Goal: Task Accomplishment & Management: Use online tool/utility

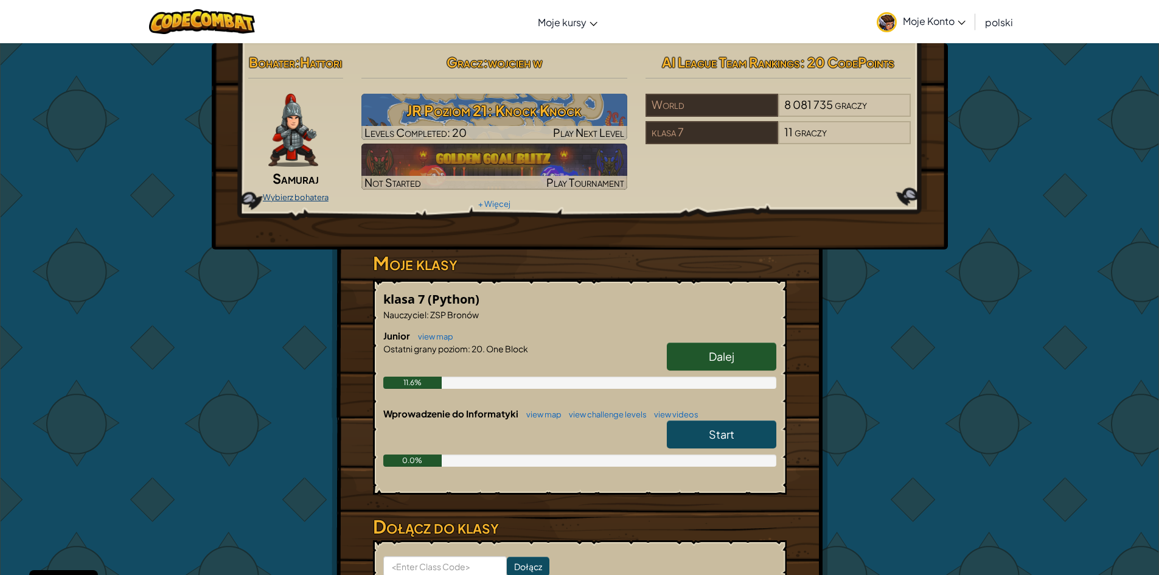
click at [292, 202] on link "Wybierz bohatera" at bounding box center [296, 197] width 66 height 10
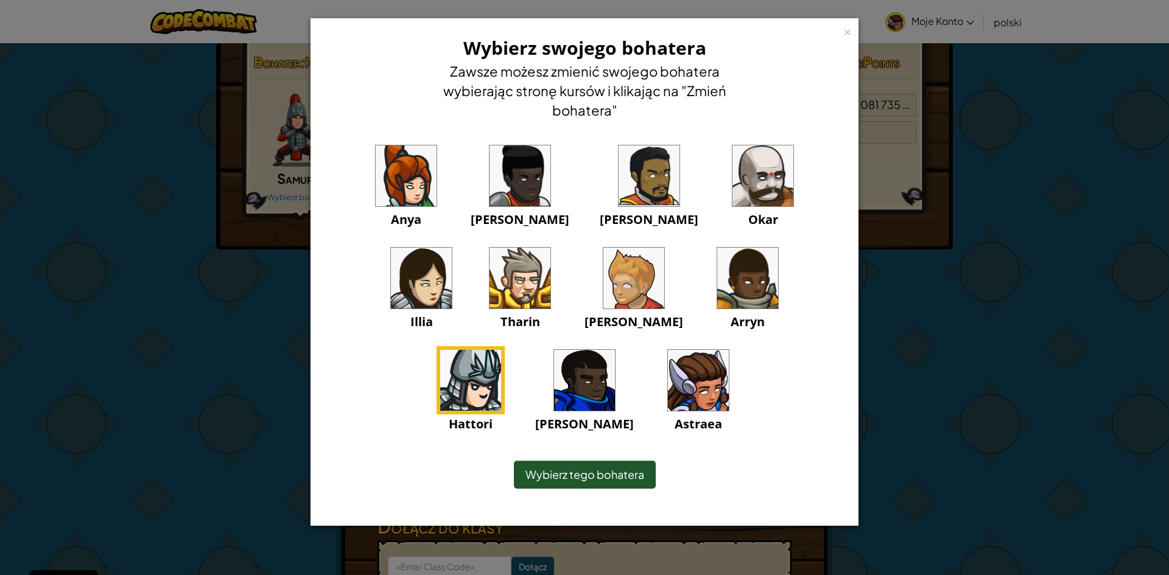
click at [489, 288] on img at bounding box center [519, 278] width 61 height 61
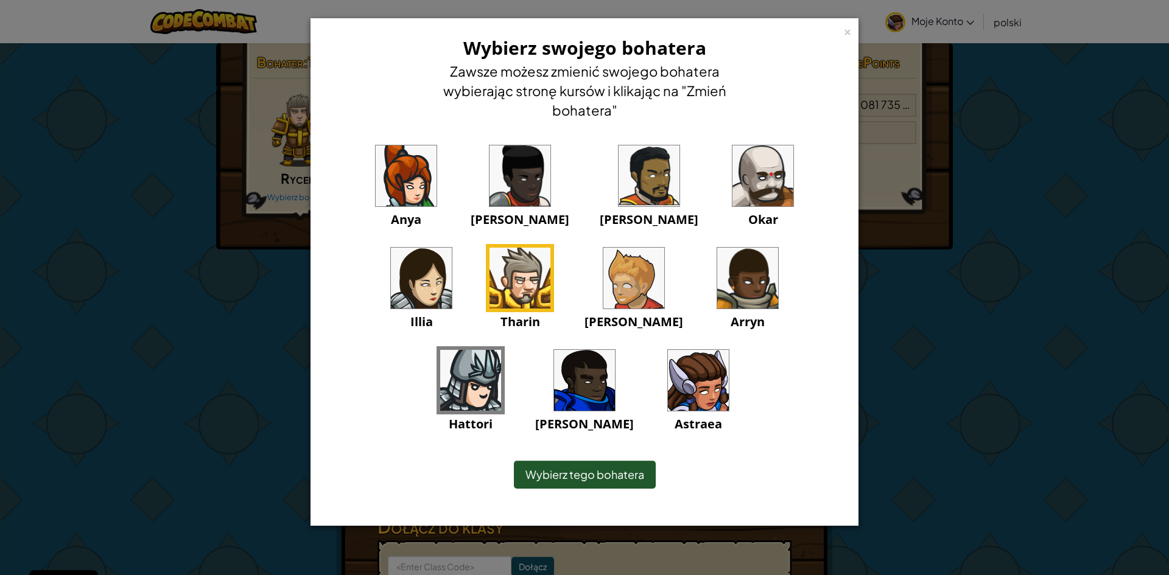
click at [562, 472] on span "Wybierz tego bohatera" at bounding box center [584, 474] width 119 height 14
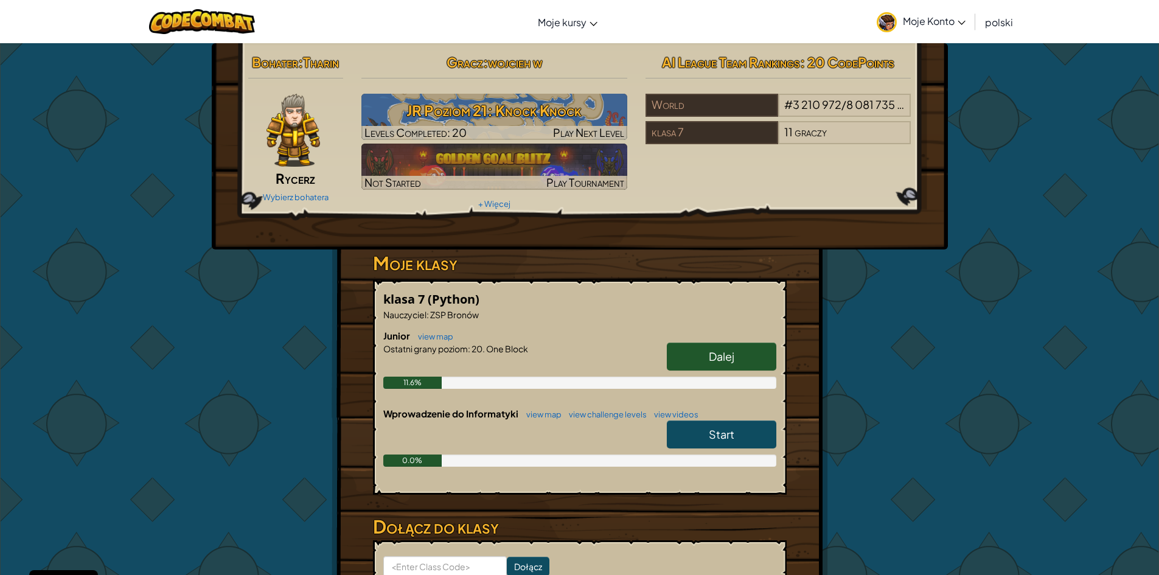
click at [296, 152] on img at bounding box center [294, 130] width 54 height 73
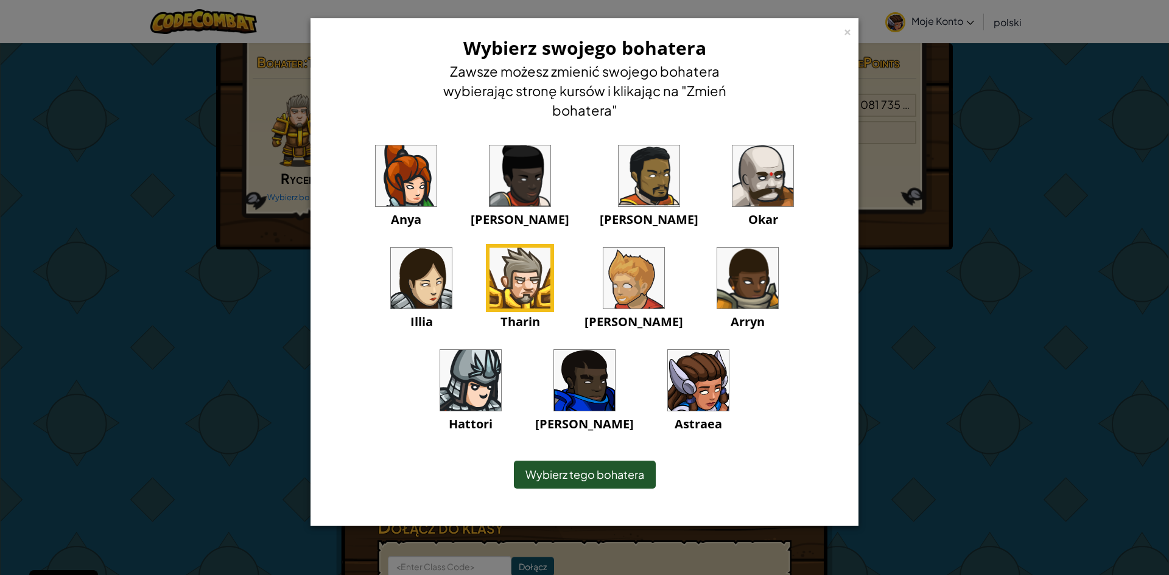
click at [603, 269] on img at bounding box center [633, 278] width 61 height 61
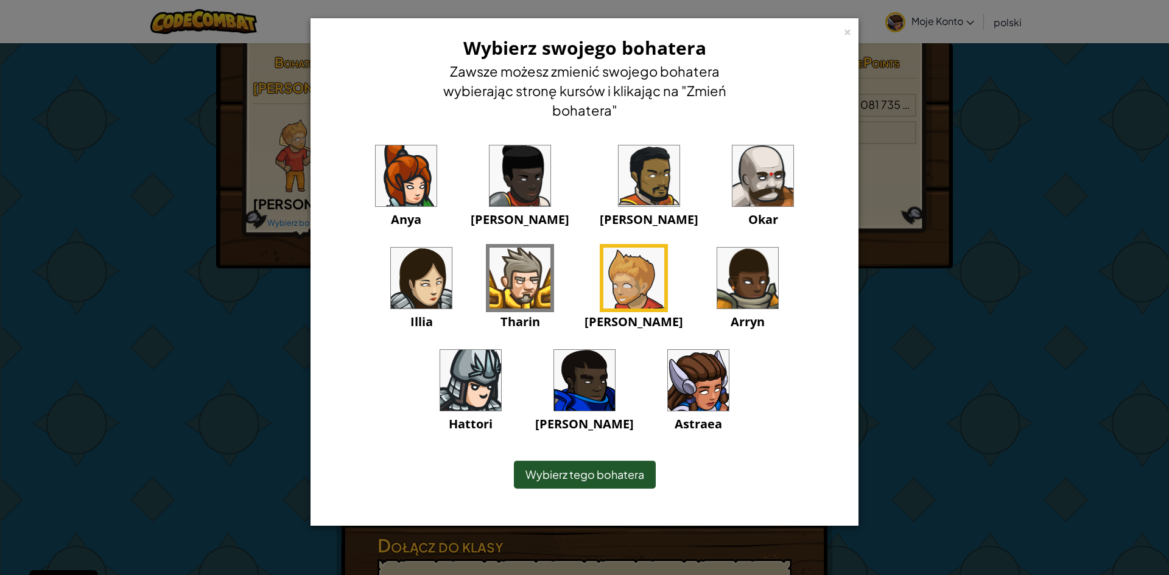
click at [270, 224] on div "× Wybierz swojego bohatera [PERSON_NAME] możesz zmienić swojego bohatera wybier…" at bounding box center [584, 287] width 1169 height 575
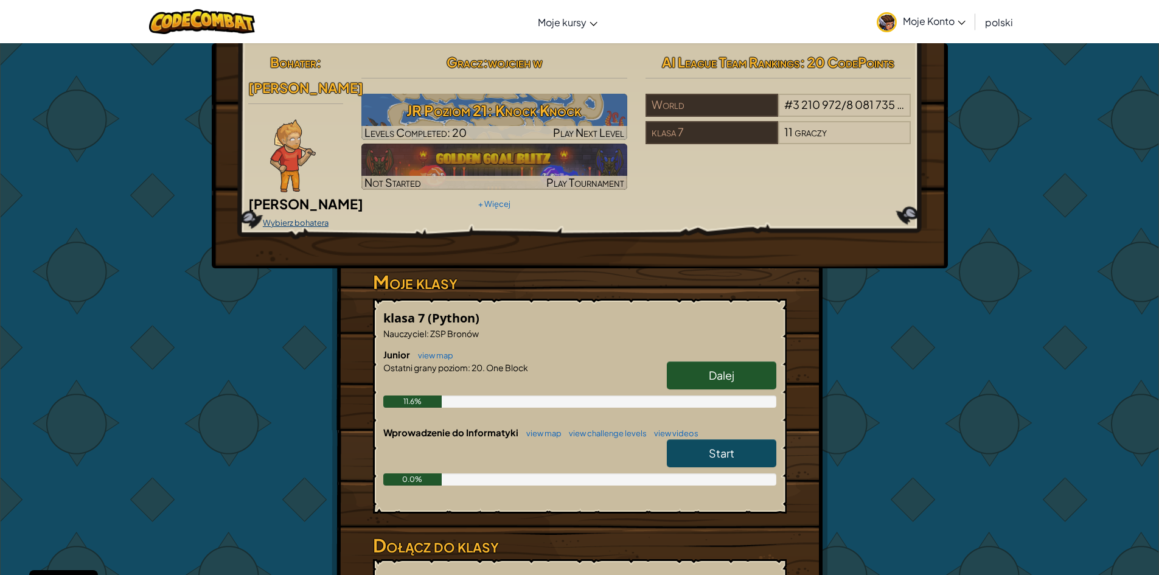
click at [299, 218] on link "Wybierz bohatera" at bounding box center [296, 223] width 66 height 10
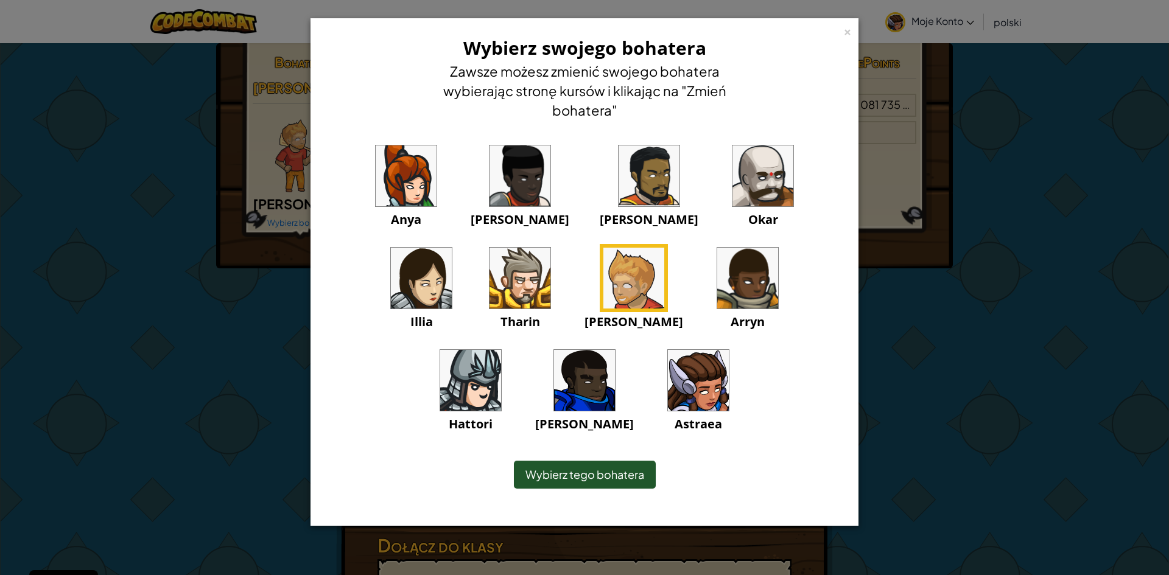
click at [668, 374] on img at bounding box center [698, 380] width 61 height 61
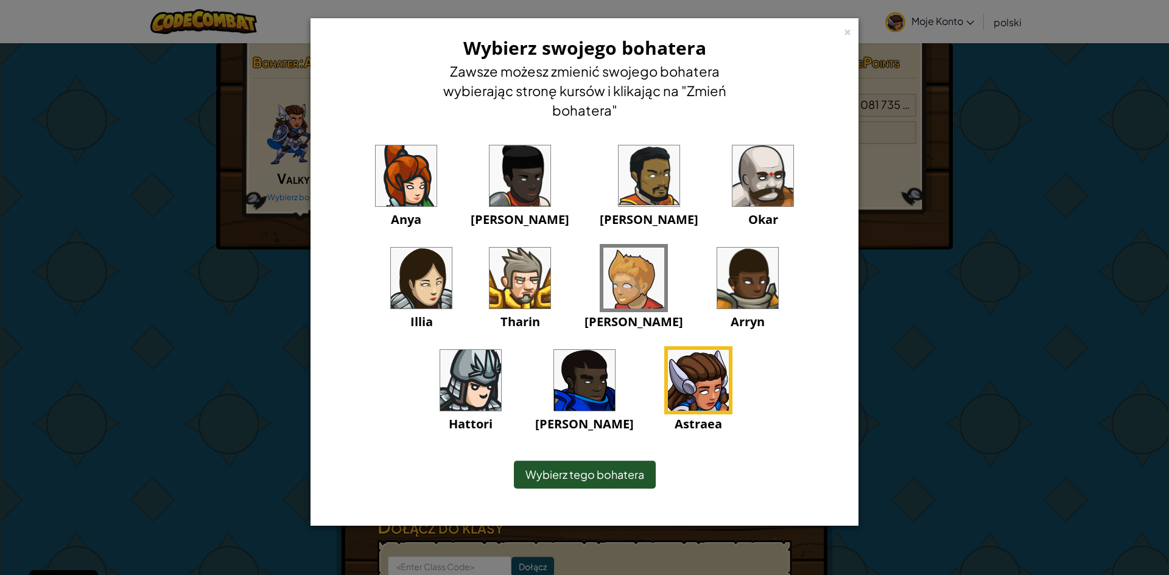
click at [595, 469] on span "Wybierz tego bohatera" at bounding box center [584, 474] width 119 height 14
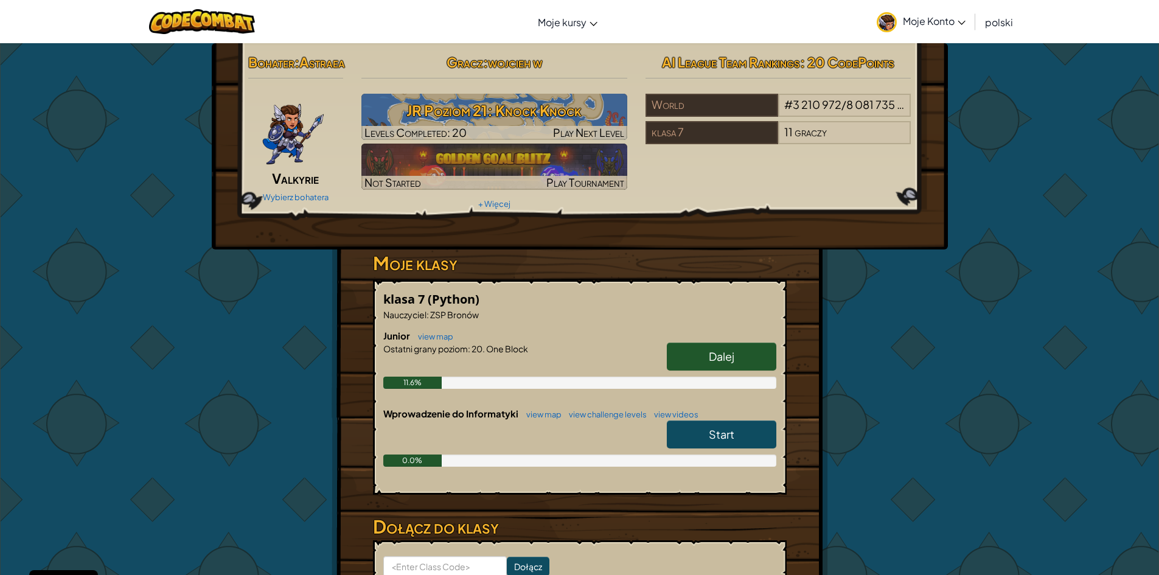
click at [704, 371] on link "Dalej" at bounding box center [722, 357] width 110 height 28
select select "pl"
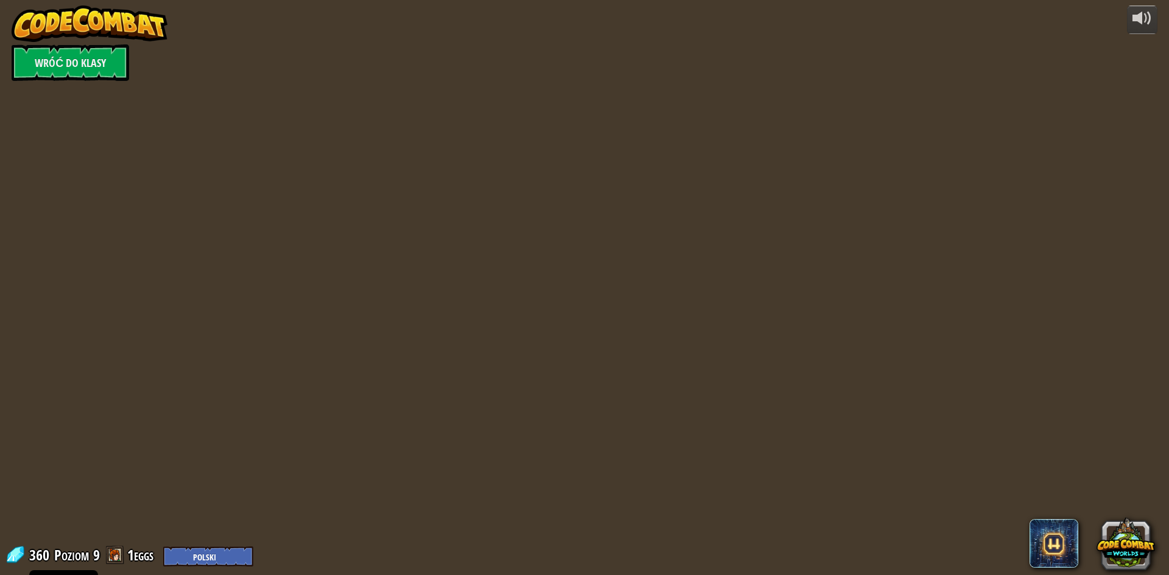
select select "pl"
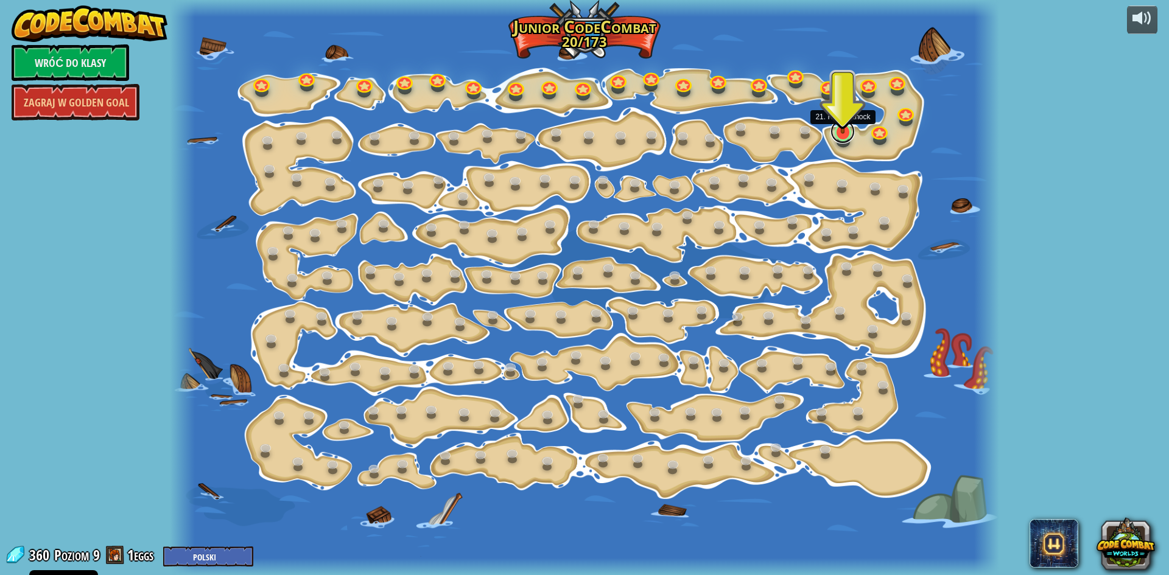
click at [848, 136] on link at bounding box center [842, 131] width 24 height 24
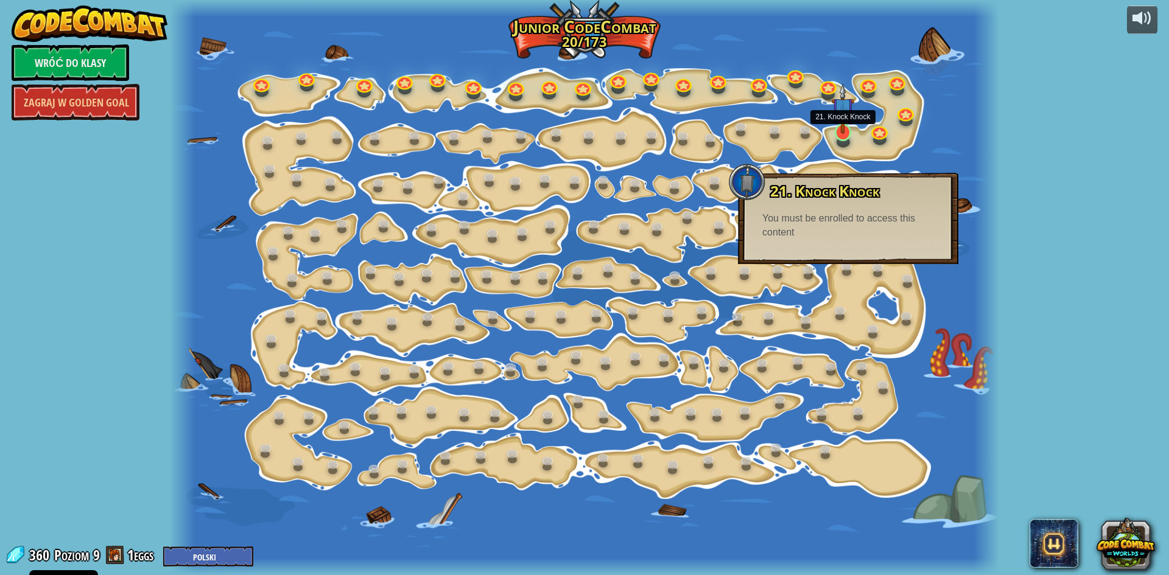
click at [842, 133] on img at bounding box center [842, 108] width 22 height 51
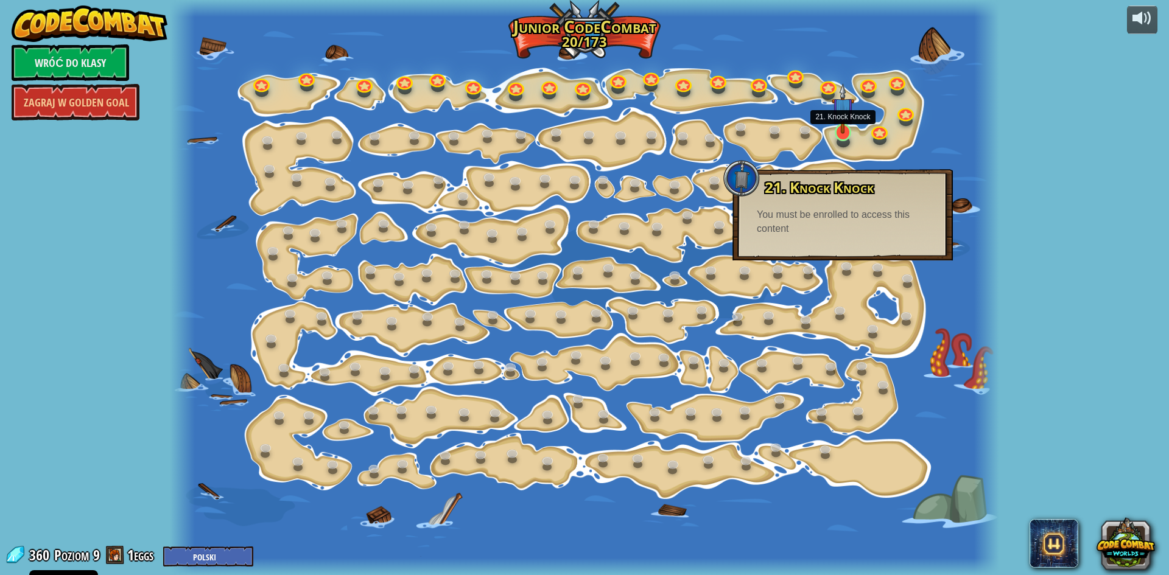
click at [842, 133] on img at bounding box center [842, 108] width 22 height 51
click at [845, 130] on img at bounding box center [842, 108] width 22 height 51
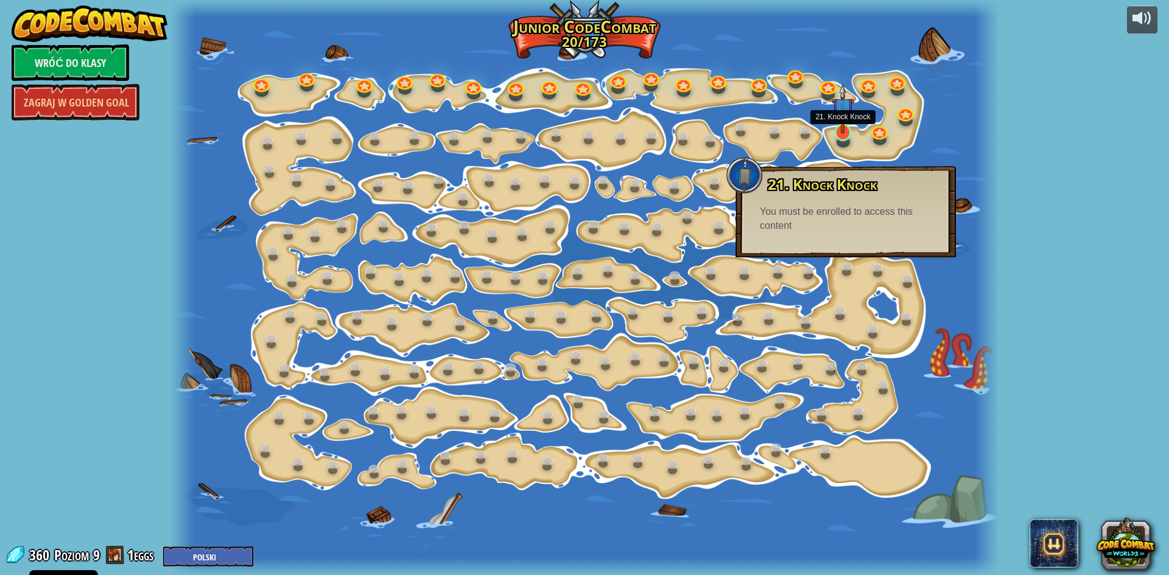
click at [845, 130] on img at bounding box center [842, 108] width 22 height 51
click at [878, 134] on link at bounding box center [879, 129] width 24 height 24
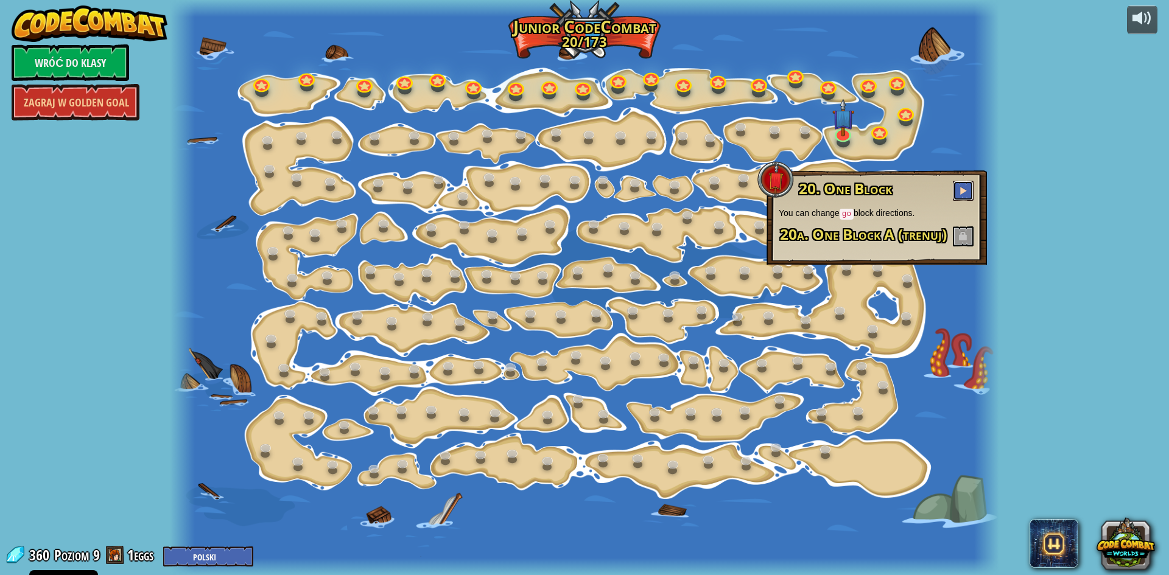
click at [968, 191] on button at bounding box center [963, 191] width 21 height 20
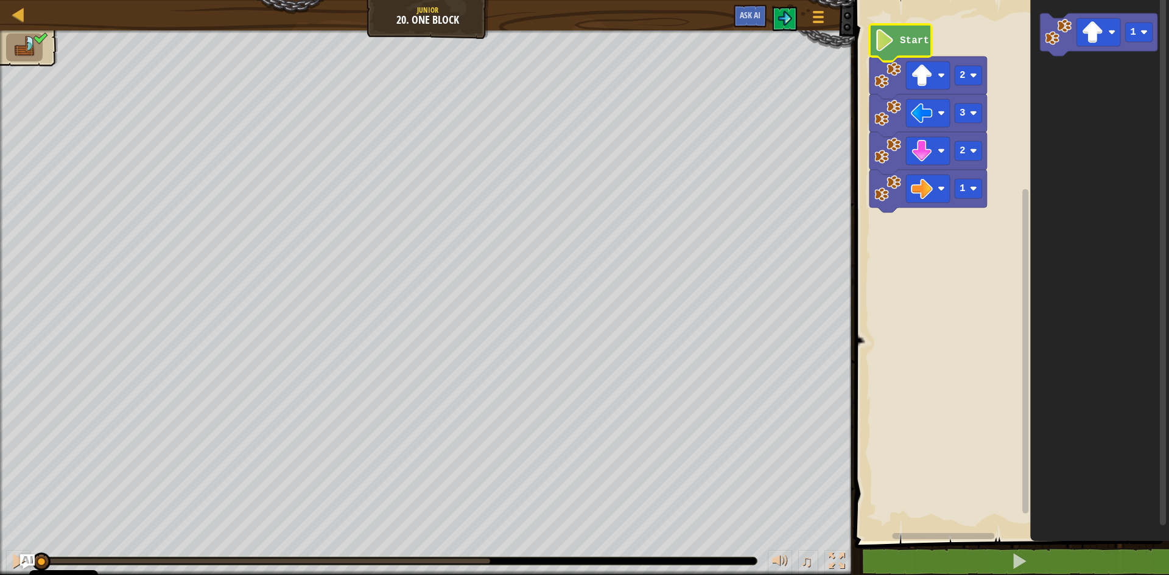
click at [896, 46] on icon "Obszar roboczy Blockly" at bounding box center [900, 42] width 62 height 37
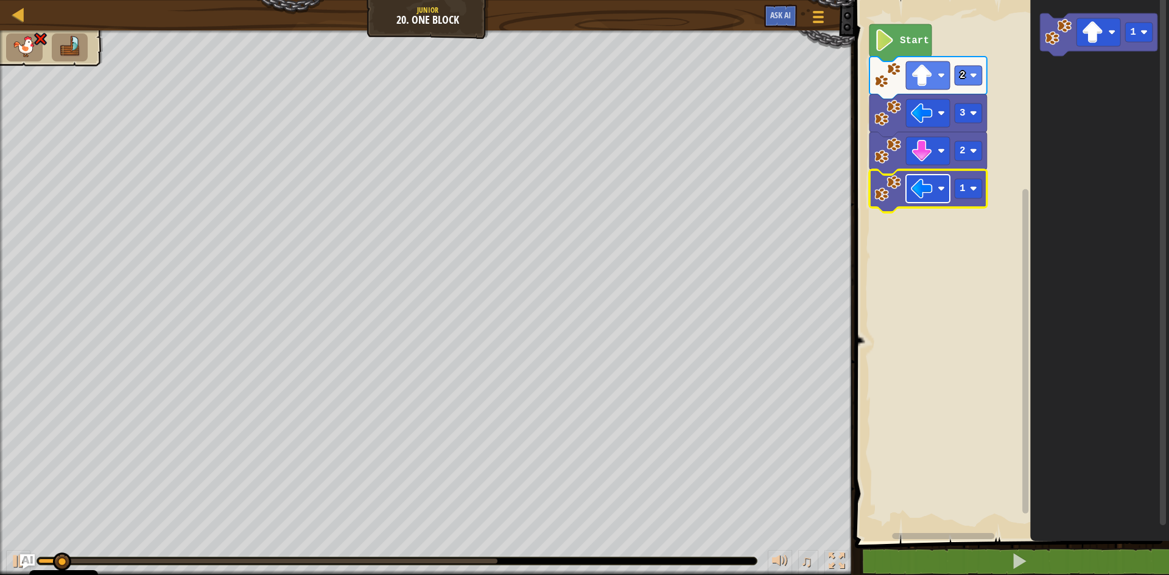
click at [929, 191] on image "Obszar roboczy Blockly" at bounding box center [922, 189] width 22 height 22
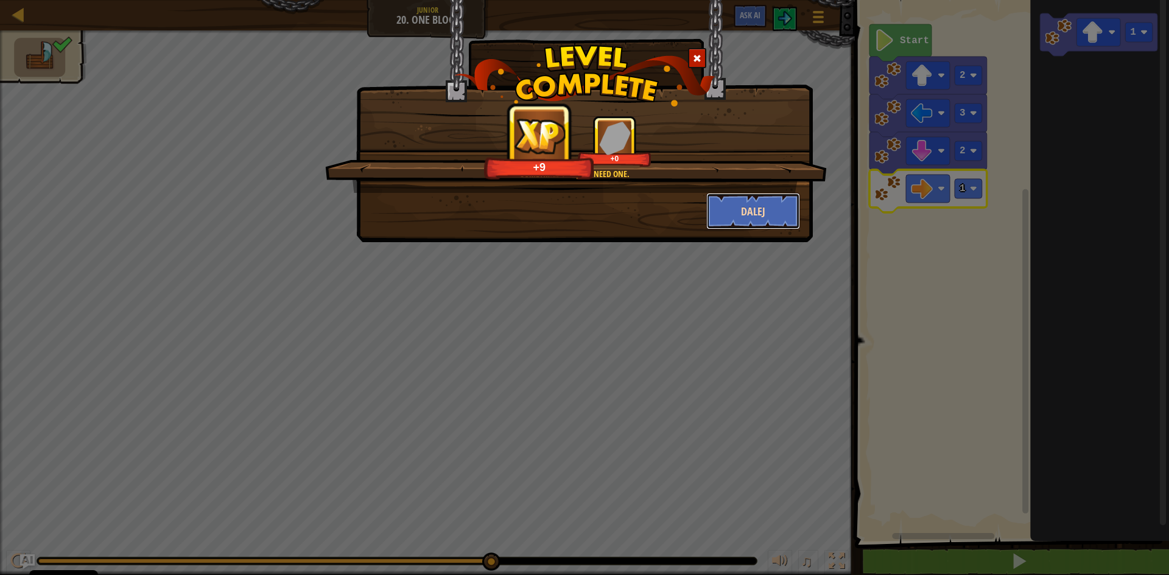
click at [713, 209] on button "Dalej" at bounding box center [753, 211] width 94 height 37
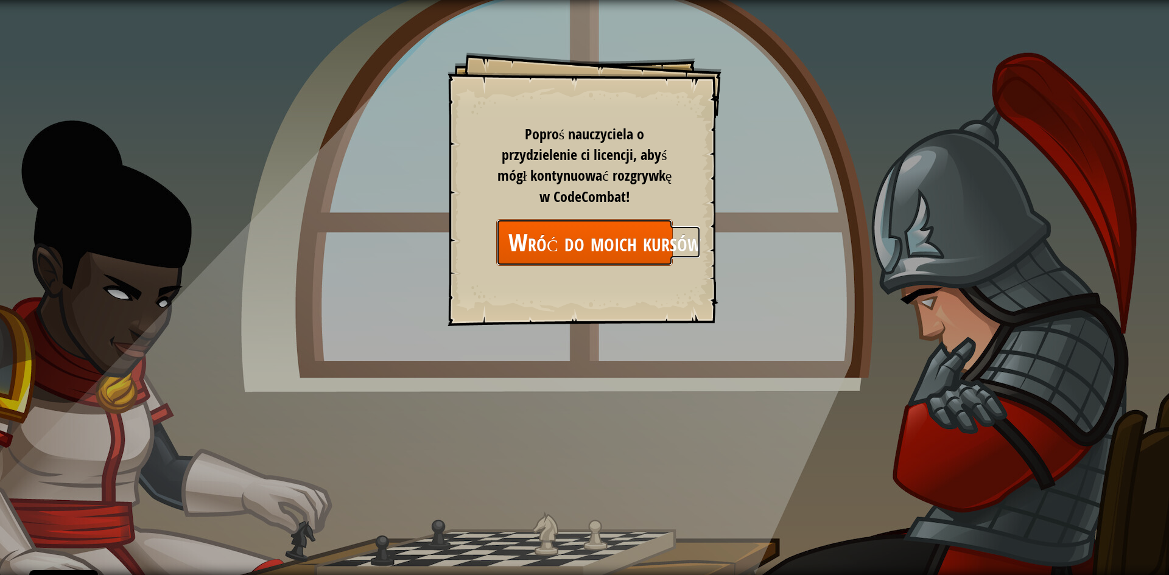
click at [561, 238] on link "Wróć do moich kursów" at bounding box center [584, 242] width 177 height 47
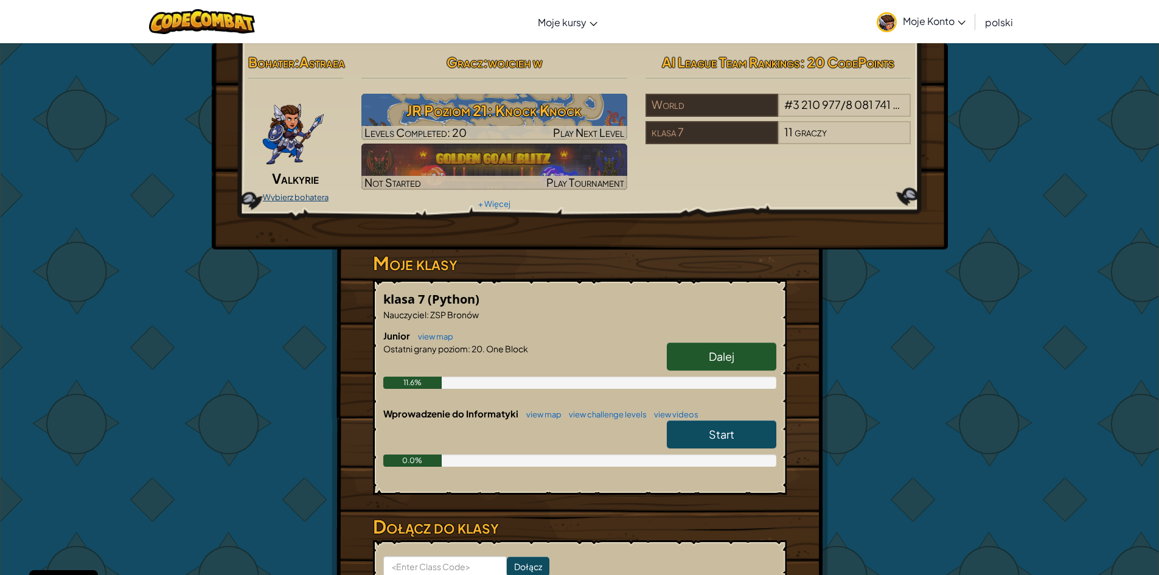
click at [288, 202] on link "Wybierz bohatera" at bounding box center [296, 197] width 66 height 10
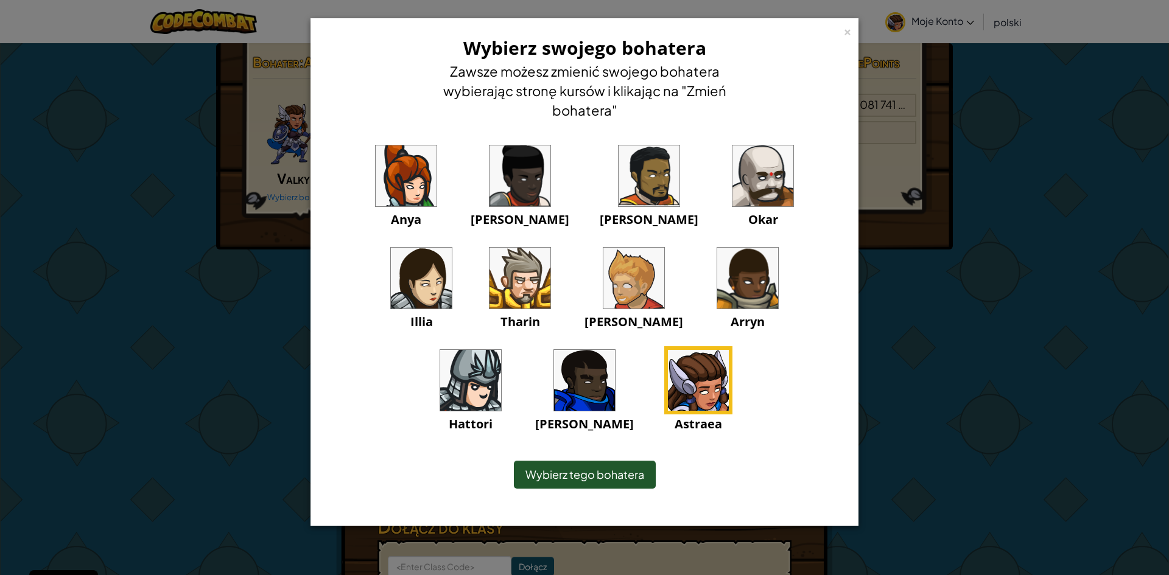
click at [501, 350] on img at bounding box center [470, 380] width 61 height 61
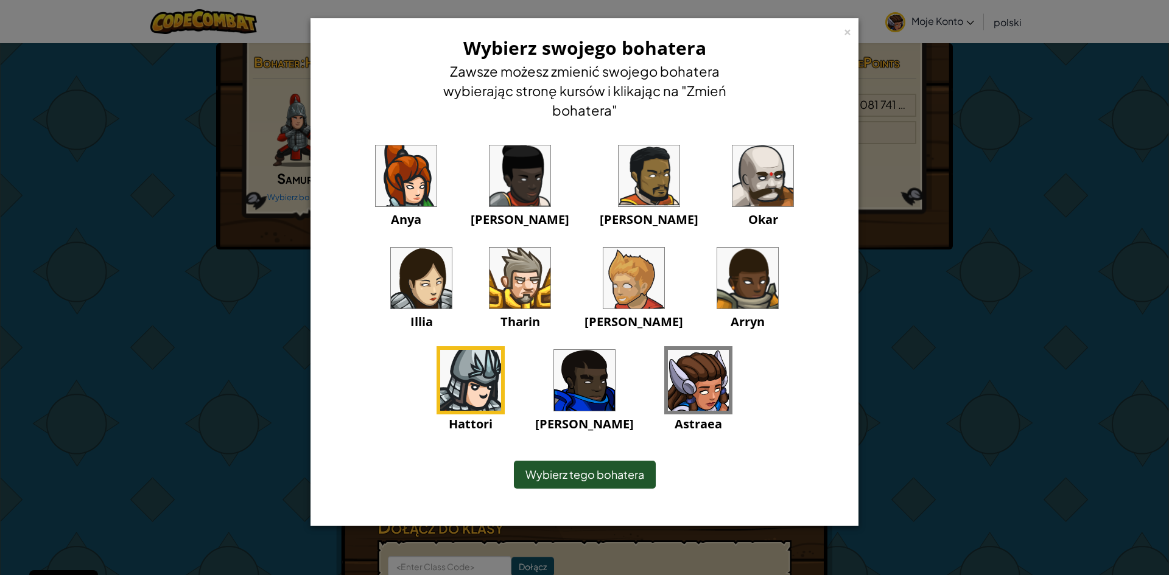
click at [732, 181] on img at bounding box center [762, 175] width 61 height 61
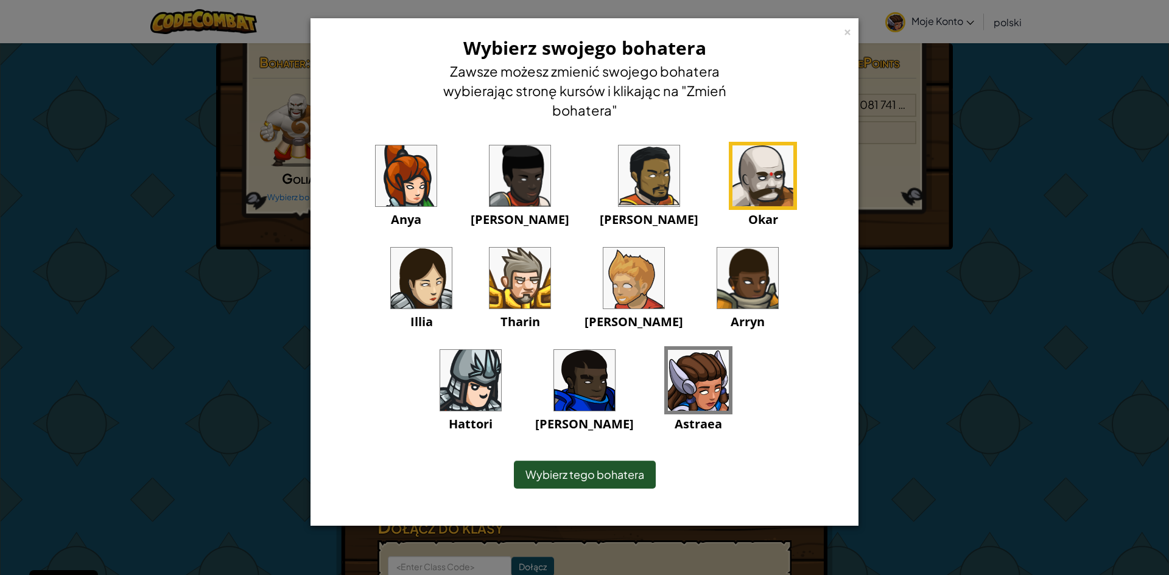
click at [559, 473] on span "Wybierz tego bohatera" at bounding box center [584, 474] width 119 height 14
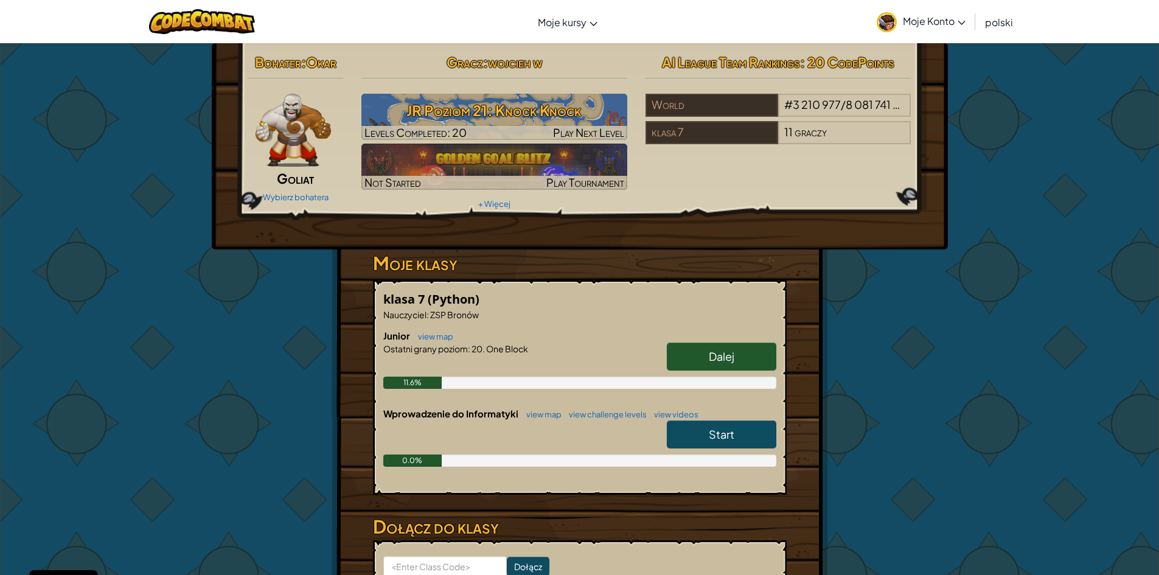
click at [729, 357] on span "Dalej" at bounding box center [722, 356] width 26 height 14
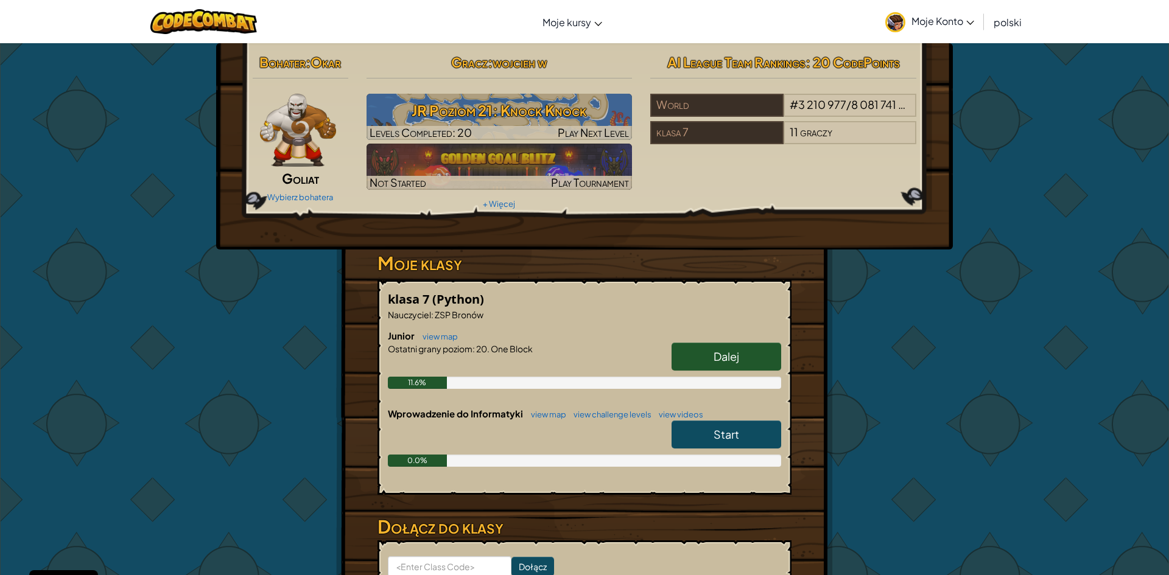
select select "pl"
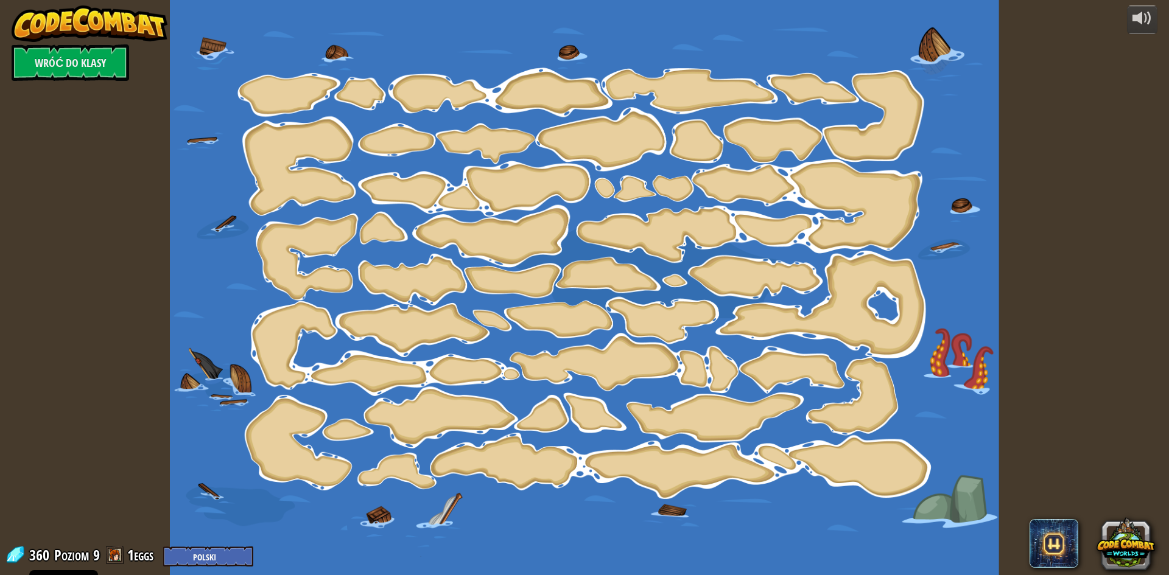
select select "pl"
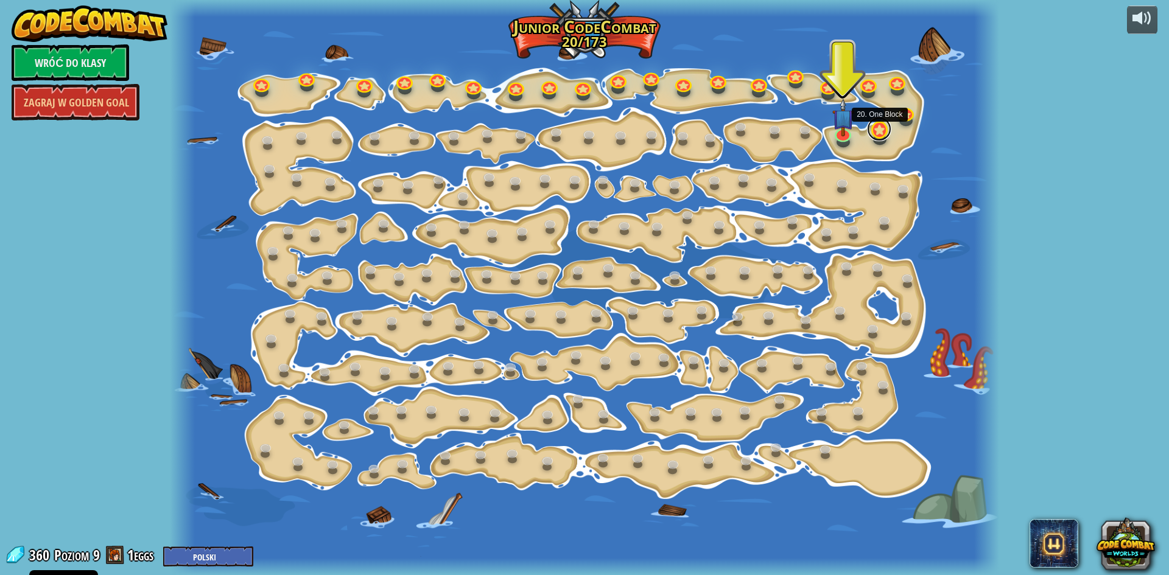
click at [888, 131] on link at bounding box center [879, 129] width 24 height 24
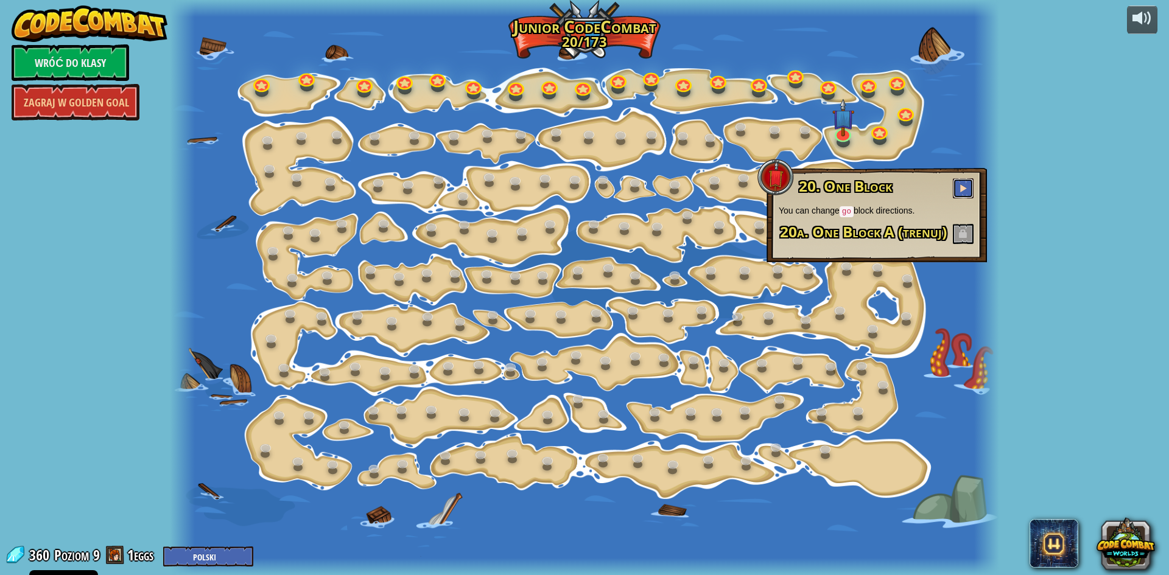
click at [965, 186] on span at bounding box center [963, 188] width 9 height 9
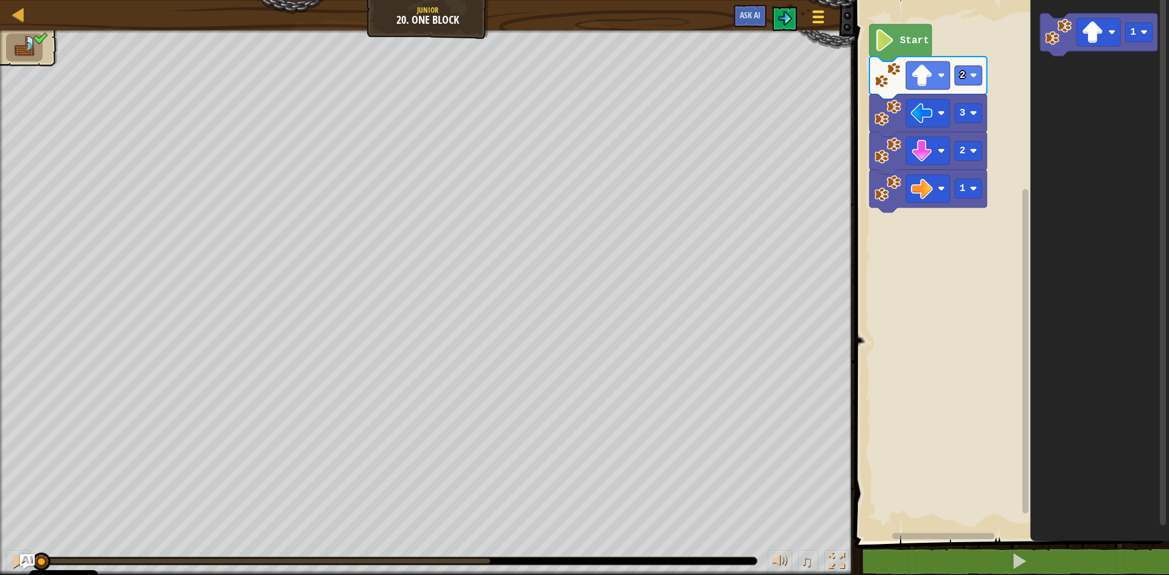
click at [817, 17] on span at bounding box center [819, 17] width 12 height 2
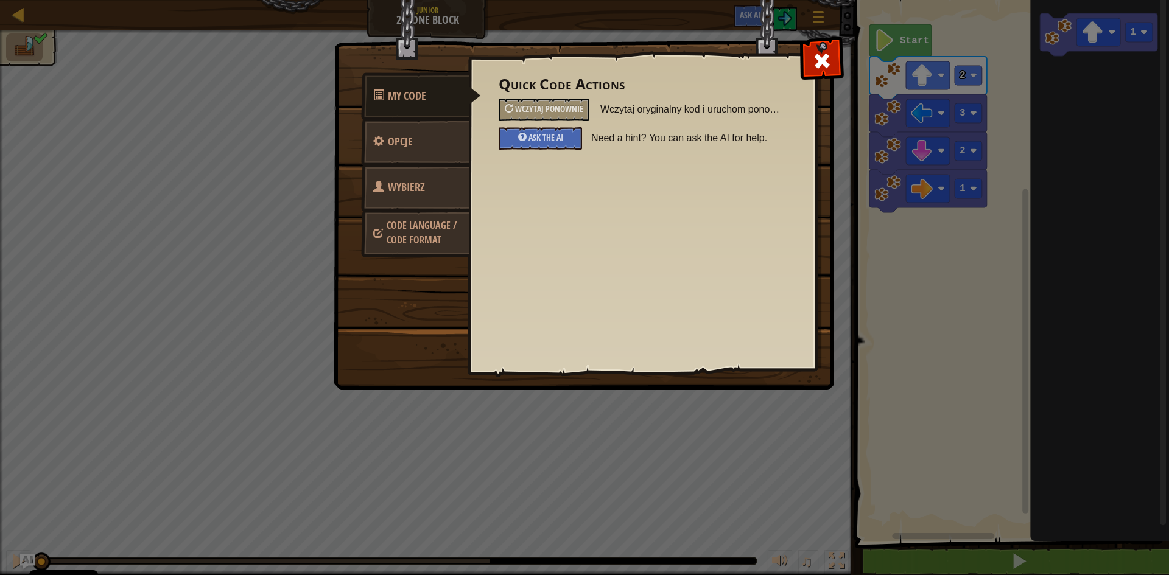
click at [402, 183] on span "Wybierz bohatera" at bounding box center [399, 203] width 52 height 46
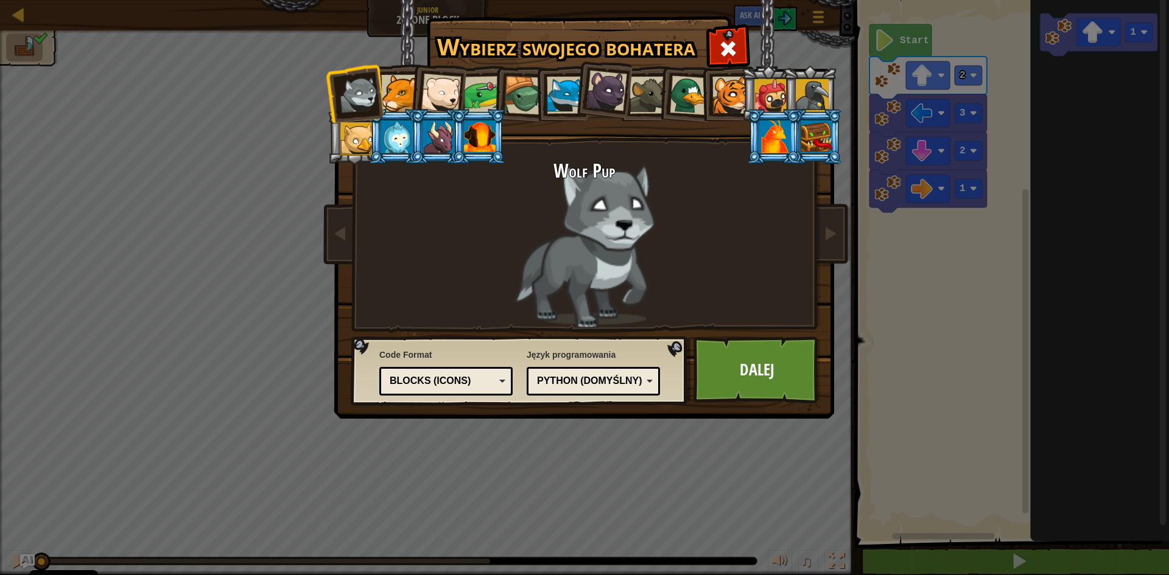
click at [390, 134] on div at bounding box center [397, 137] width 32 height 33
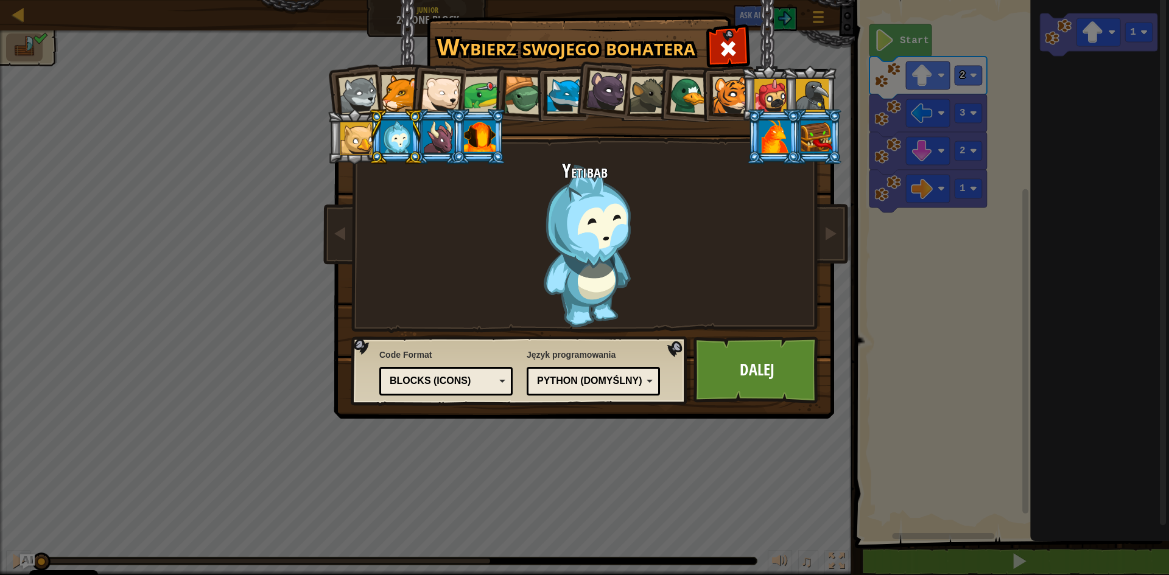
drag, startPoint x: 797, startPoint y: 141, endPoint x: 779, endPoint y: 134, distance: 19.7
click at [798, 141] on li at bounding box center [773, 136] width 55 height 55
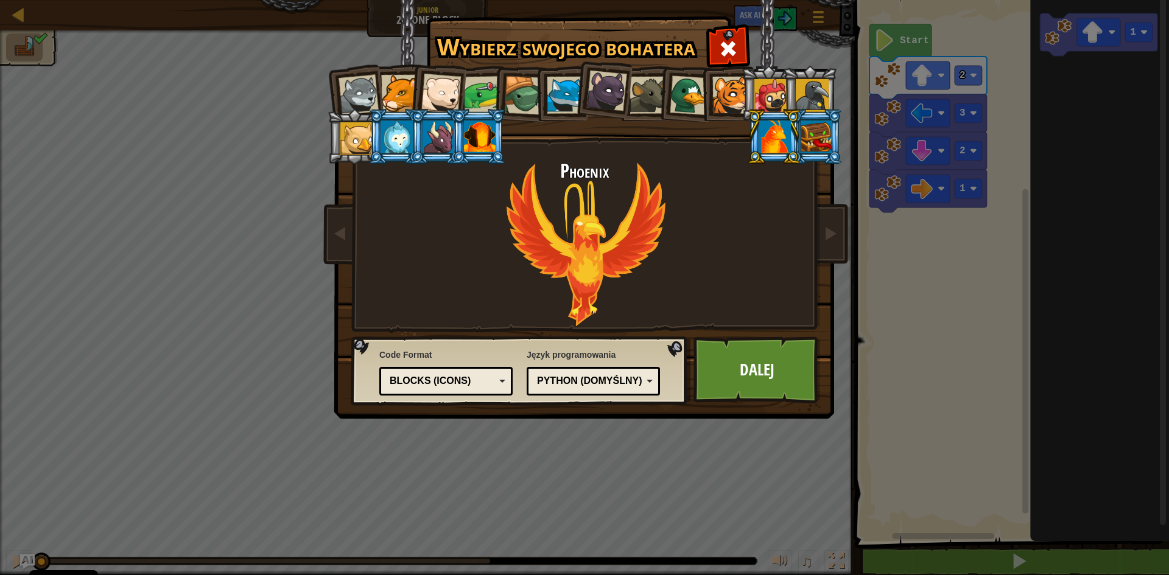
click at [775, 105] on div at bounding box center [770, 95] width 33 height 33
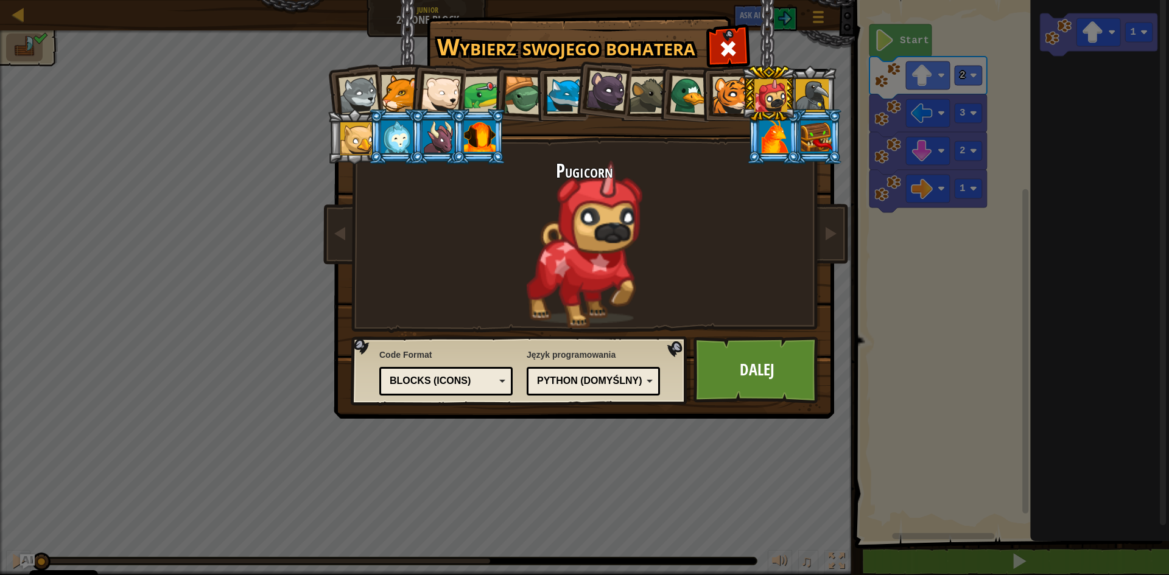
click at [796, 96] on div at bounding box center [812, 95] width 33 height 33
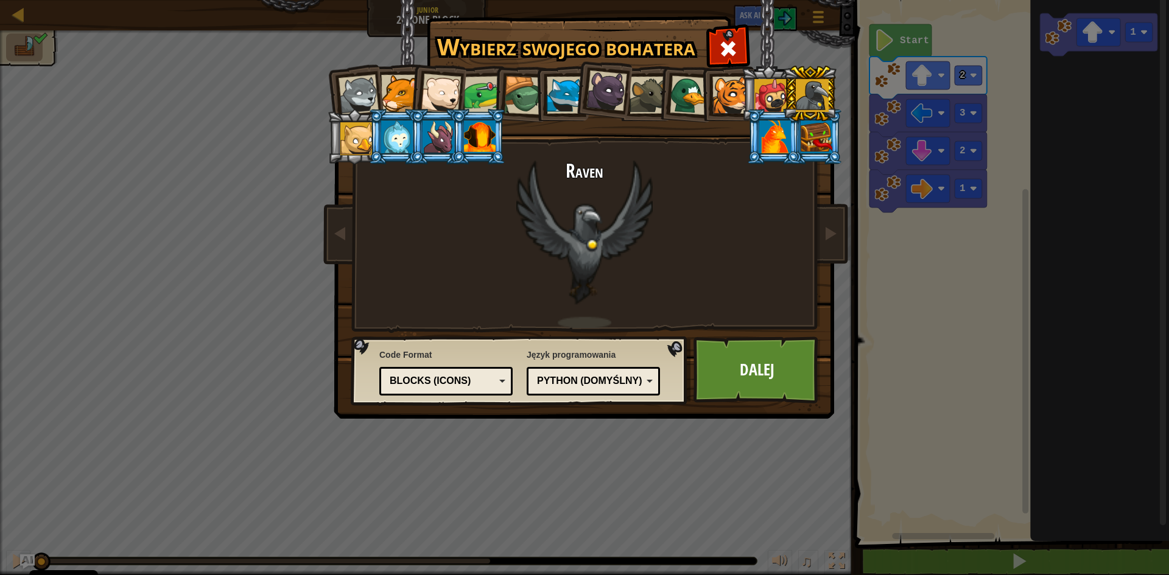
click at [360, 125] on div at bounding box center [356, 138] width 33 height 33
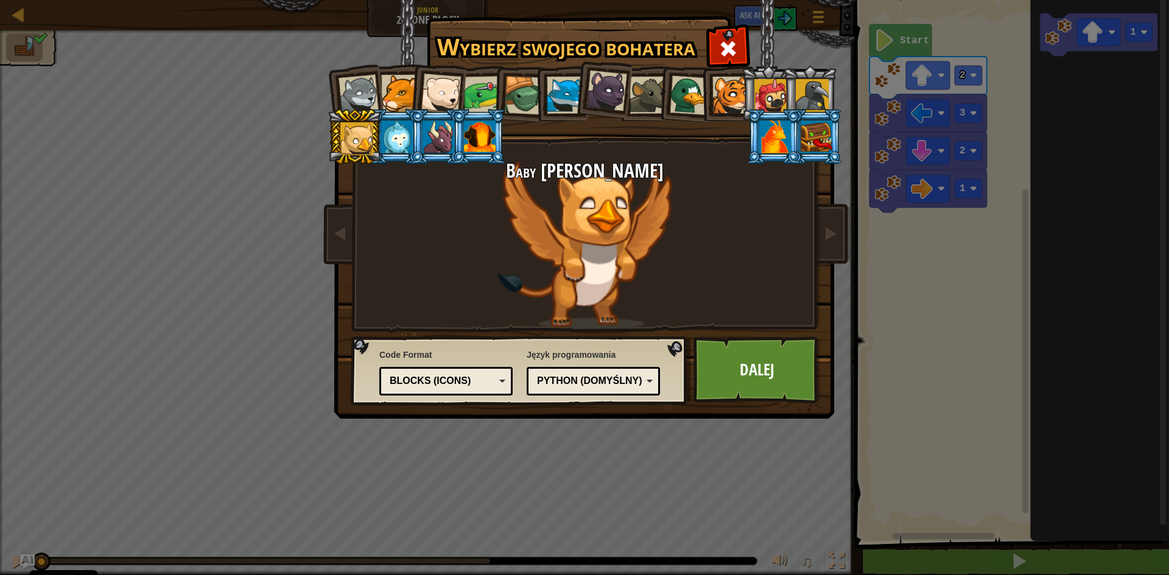
click at [397, 129] on div at bounding box center [397, 137] width 32 height 33
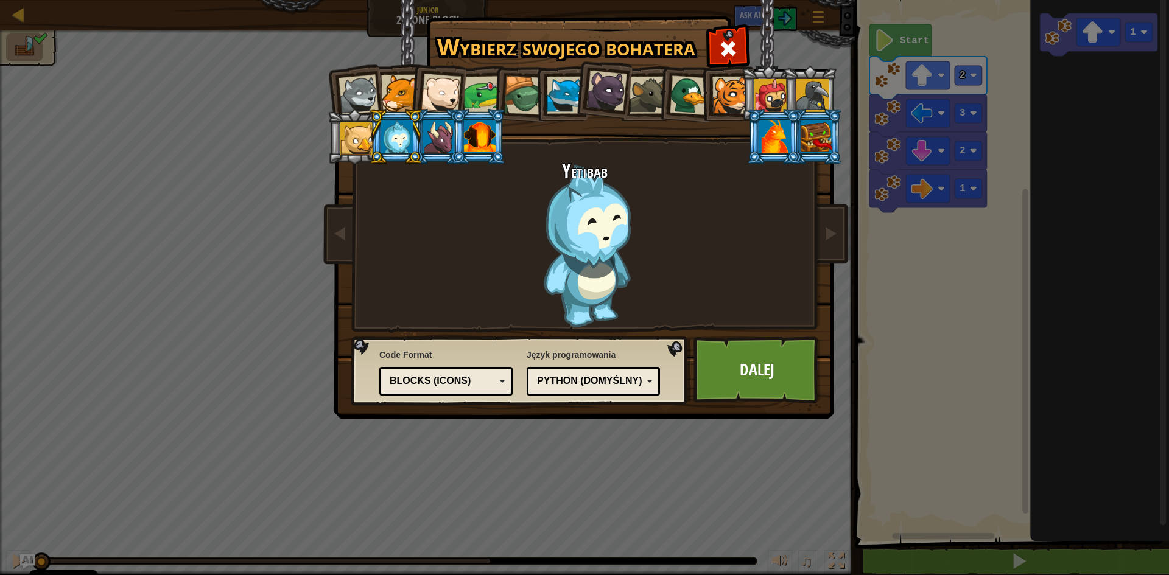
click at [416, 130] on li at bounding box center [395, 136] width 55 height 55
click at [436, 130] on div at bounding box center [438, 137] width 32 height 33
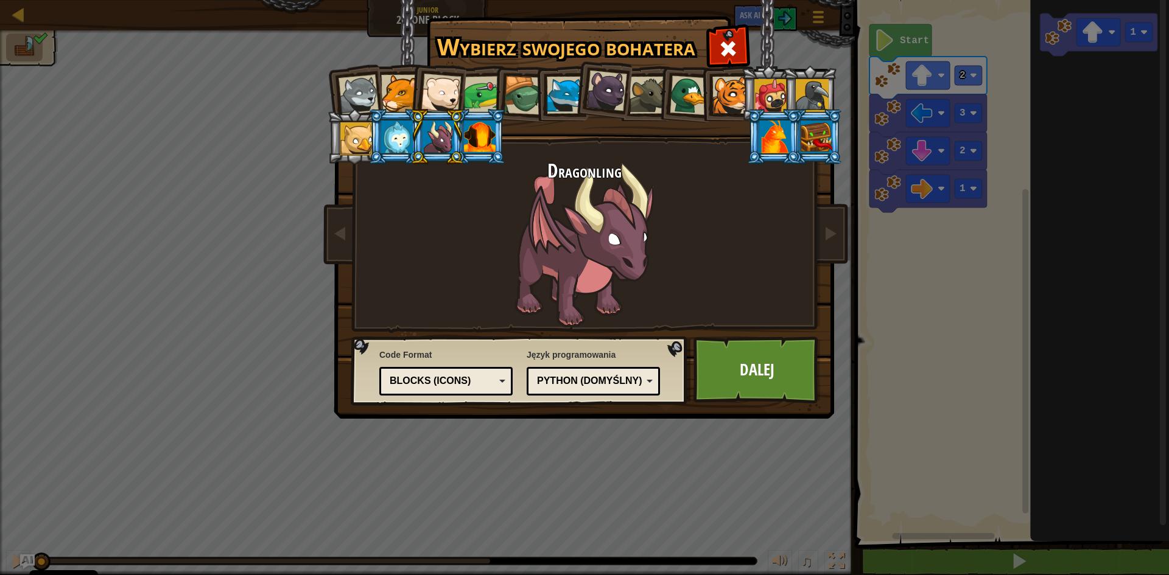
click at [455, 131] on li at bounding box center [437, 136] width 55 height 55
click at [472, 131] on div at bounding box center [480, 137] width 32 height 33
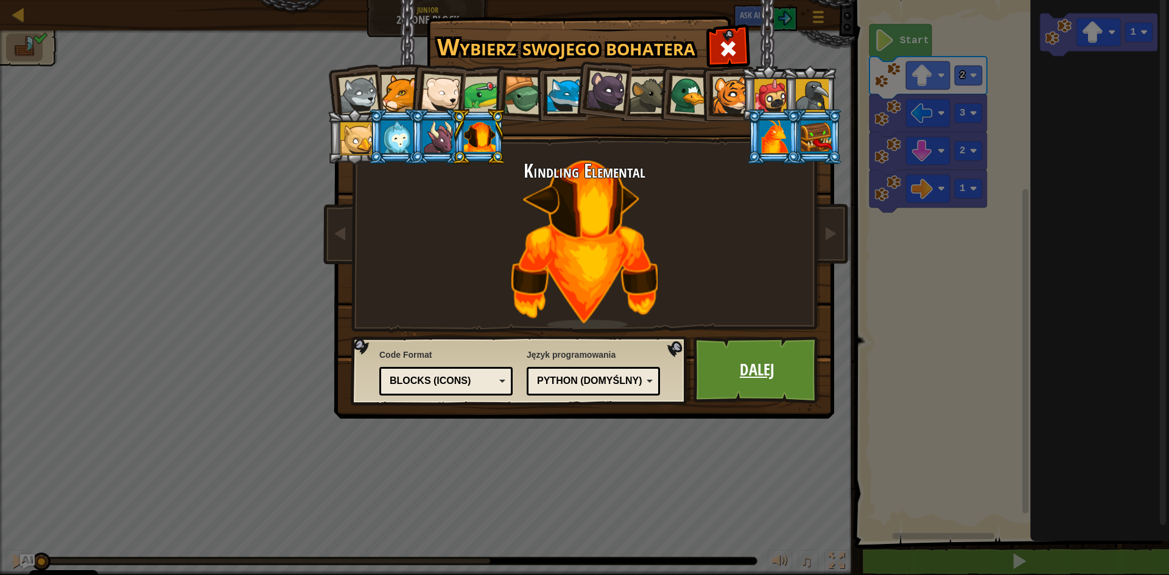
click at [766, 352] on link "Dalej" at bounding box center [756, 370] width 127 height 67
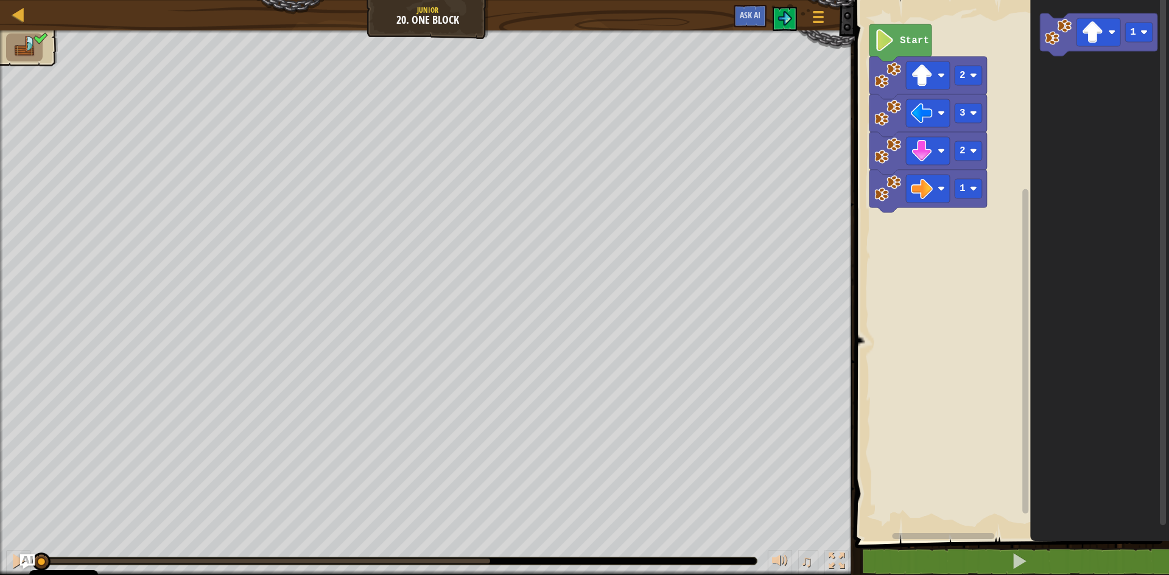
click at [903, 41] on text "Start" at bounding box center [914, 40] width 29 height 11
click at [904, 41] on text "Start" at bounding box center [914, 40] width 29 height 11
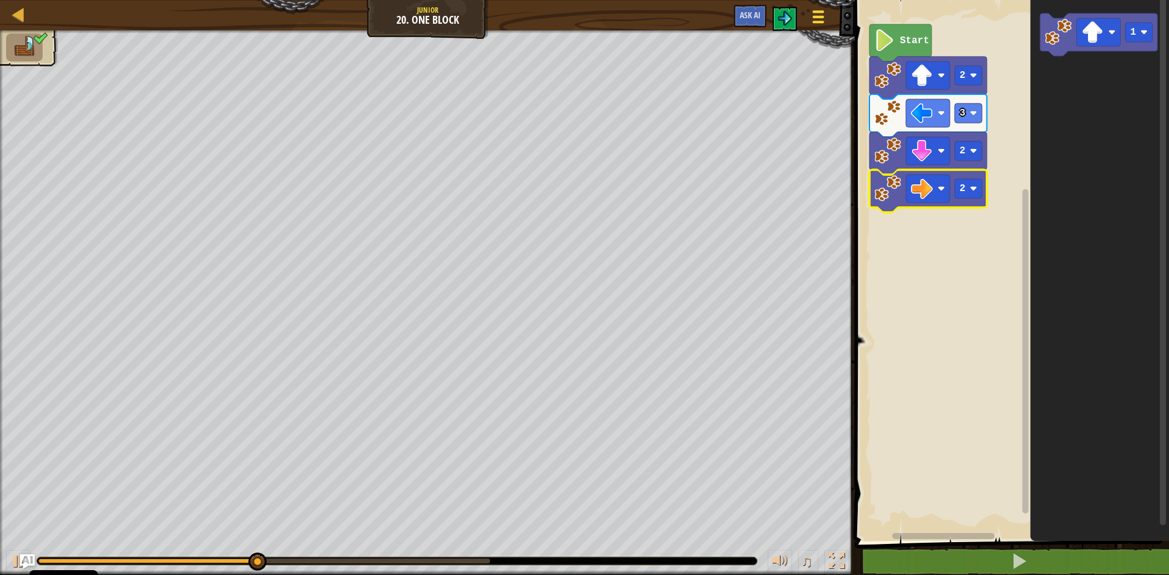
click at [820, 10] on div at bounding box center [818, 17] width 16 height 18
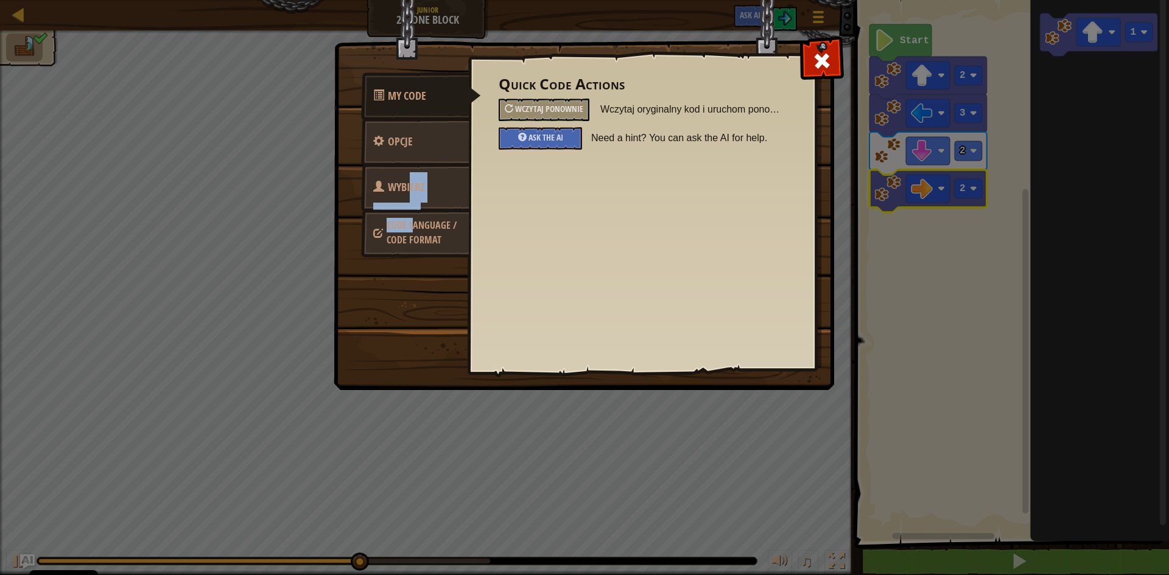
drag, startPoint x: 411, startPoint y: 228, endPoint x: 411, endPoint y: 190, distance: 38.3
click at [411, 190] on ul "My Code Opcje Wybierz bohatera Code Language / Code Format" at bounding box center [415, 165] width 108 height 180
click at [415, 187] on span "Wybierz bohatera" at bounding box center [399, 203] width 52 height 46
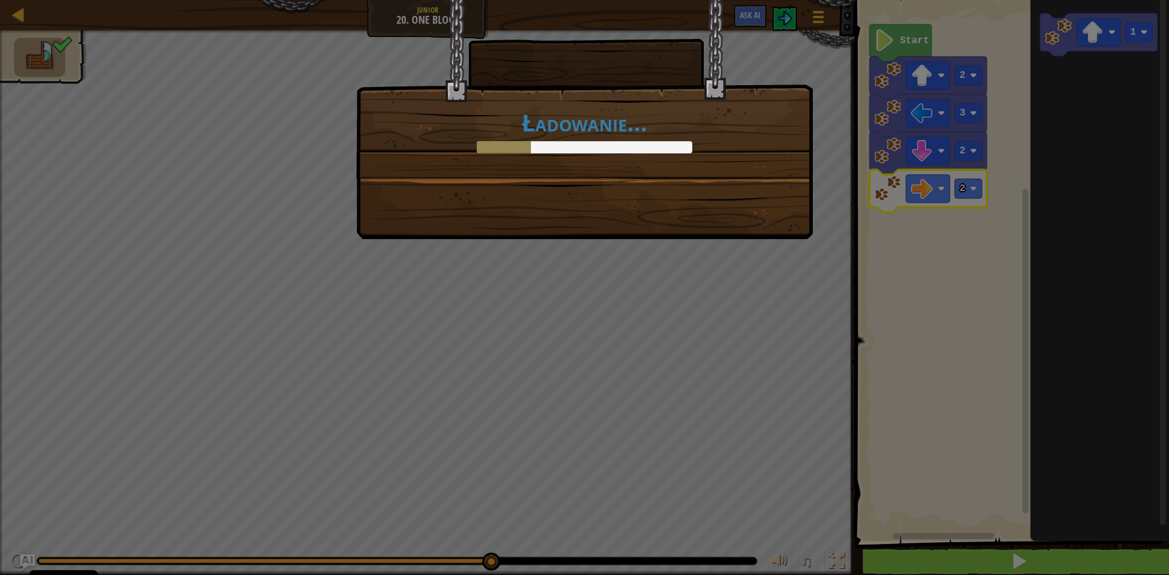
click at [817, 139] on div "Ładowanie..." at bounding box center [584, 287] width 1169 height 575
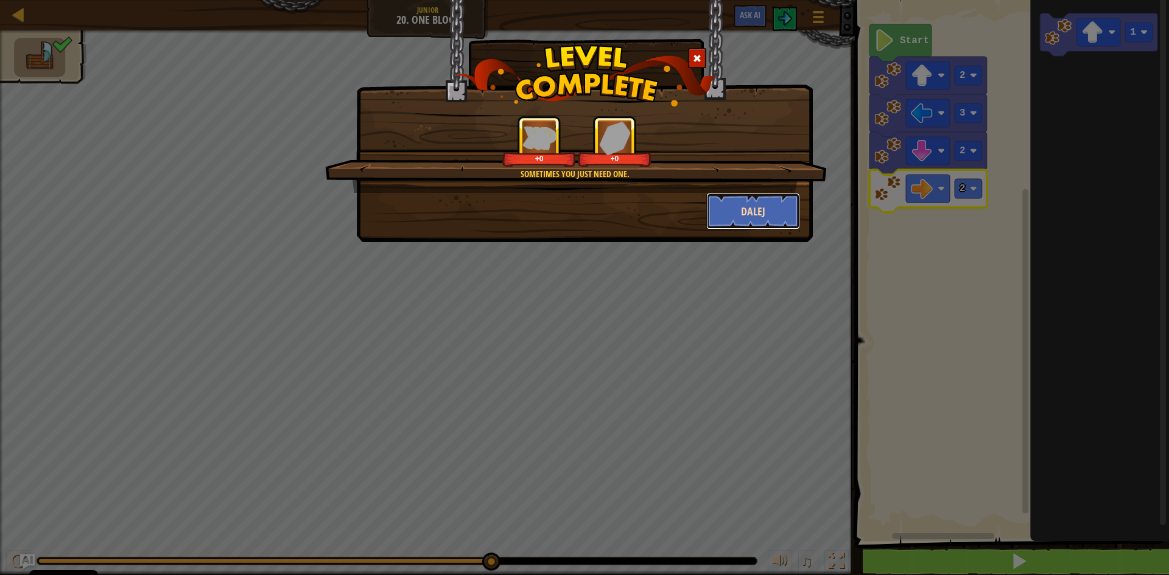
click at [764, 205] on button "Dalej" at bounding box center [753, 211] width 94 height 37
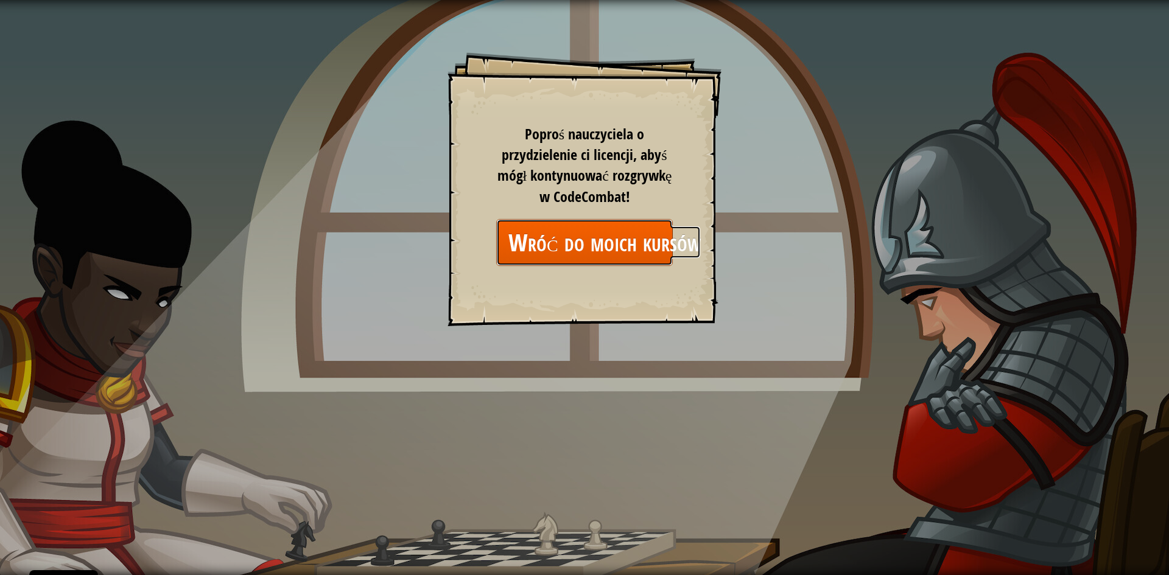
click at [665, 240] on link "Wróć do moich kursów" at bounding box center [584, 242] width 177 height 47
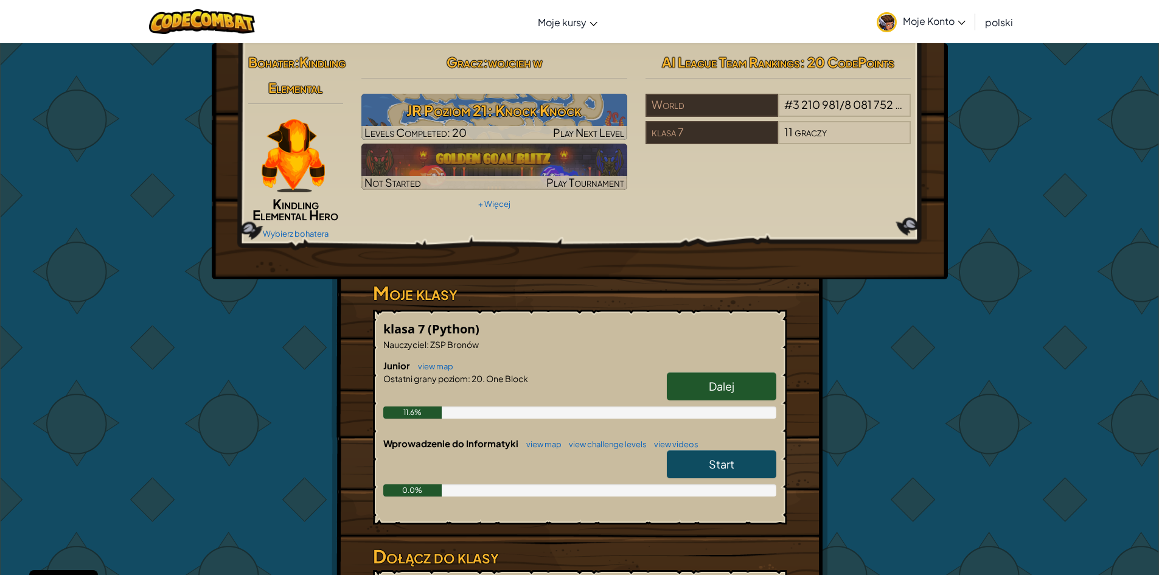
click at [302, 96] on span "Kindling Elemental" at bounding box center [306, 75] width 77 height 43
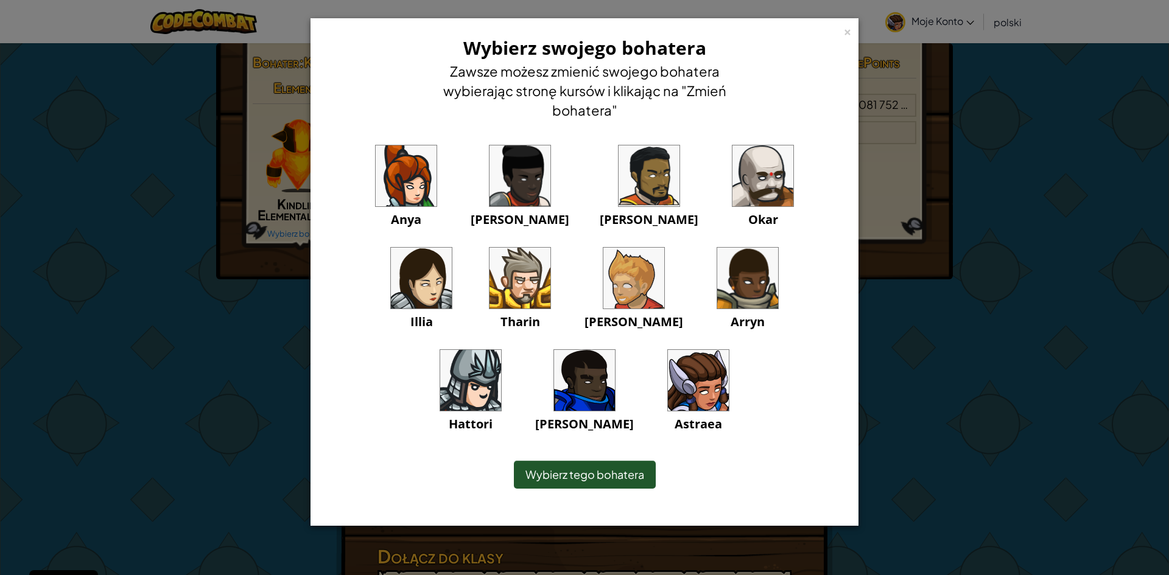
click at [936, 411] on div "× Wybierz swojego bohatera [PERSON_NAME] możesz zmienić swojego bohatera wybier…" at bounding box center [584, 287] width 1169 height 575
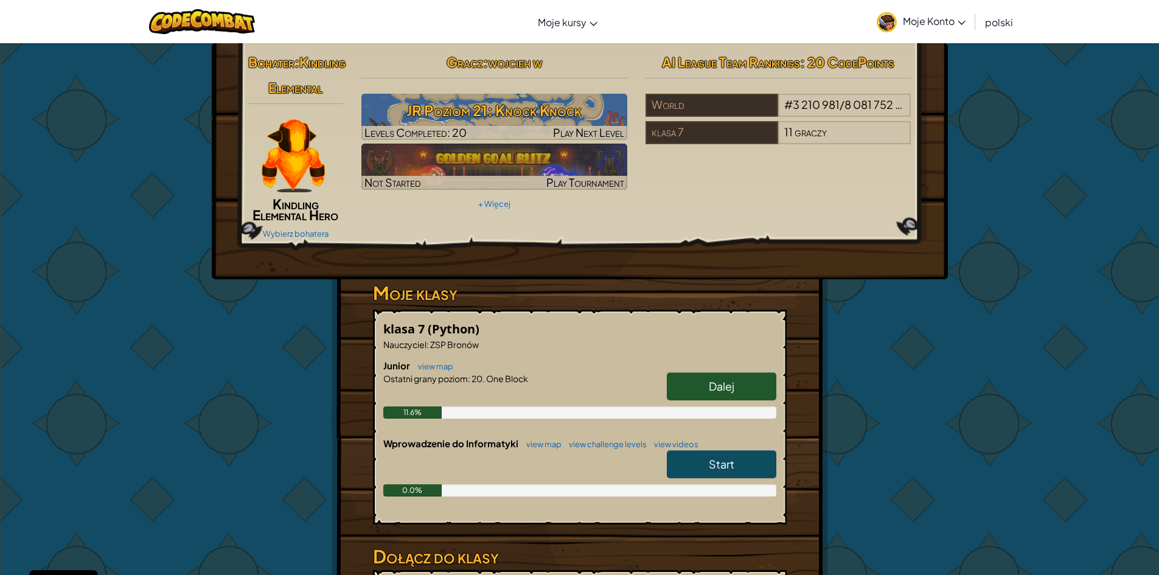
click at [292, 89] on span "Kindling Elemental" at bounding box center [306, 75] width 77 height 43
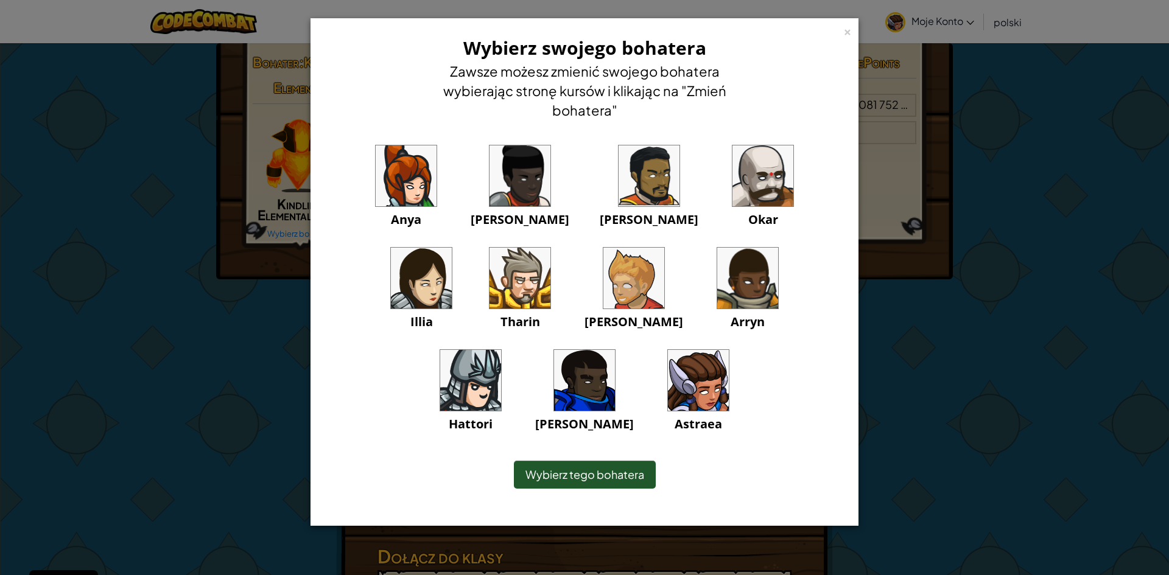
click at [895, 414] on div "× Wybierz swojego bohatera [PERSON_NAME] możesz zmienić swojego bohatera wybier…" at bounding box center [584, 287] width 1169 height 575
